Goal: Navigation & Orientation: Find specific page/section

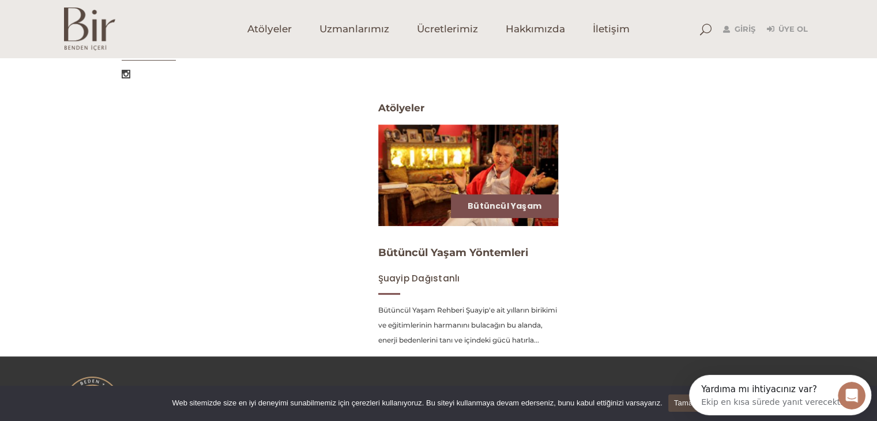
scroll to position [424, 0]
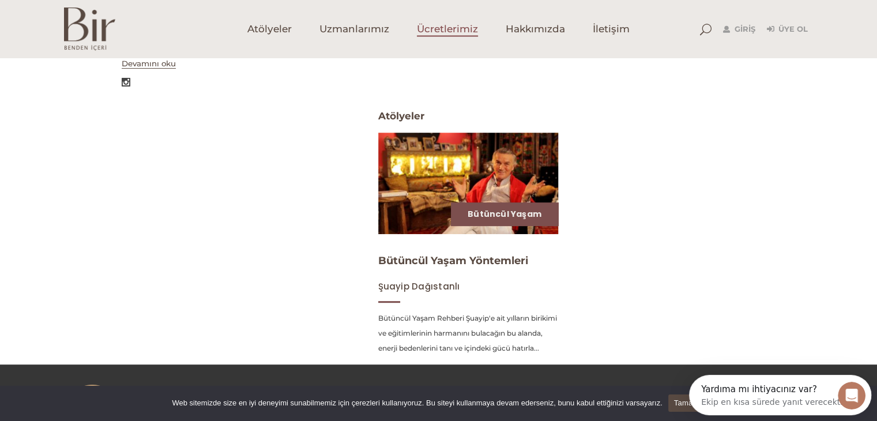
click at [436, 30] on span "Ücretlerimiz" at bounding box center [447, 28] width 61 height 13
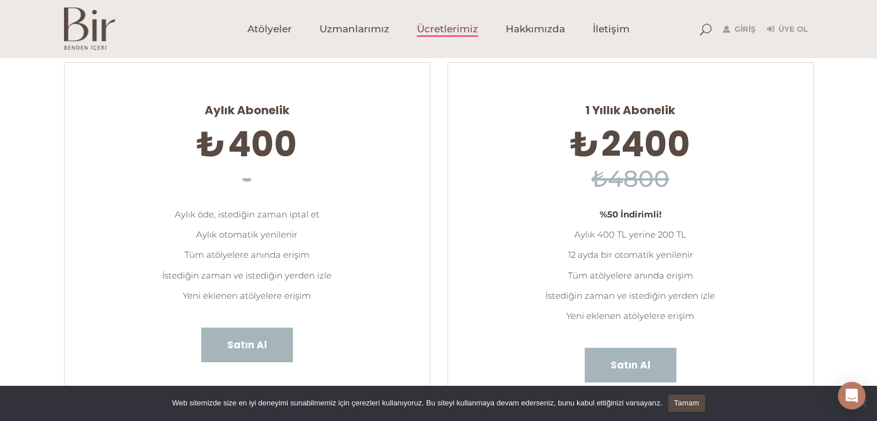
scroll to position [130, 0]
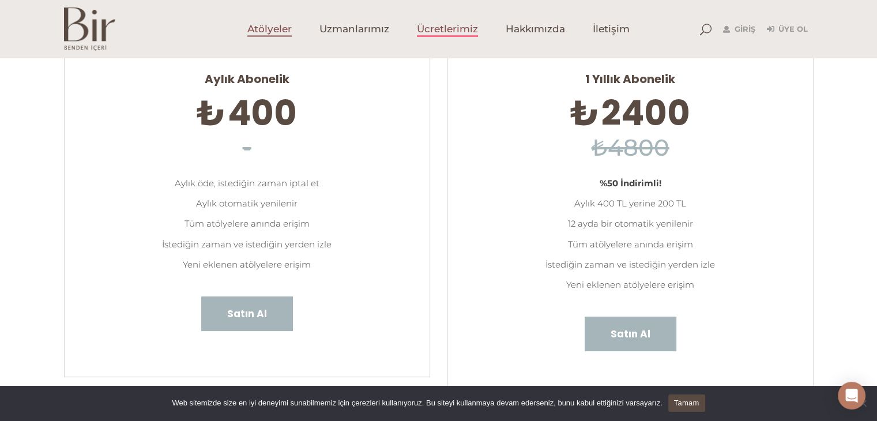
click at [268, 28] on span "Atölyeler" at bounding box center [269, 28] width 44 height 13
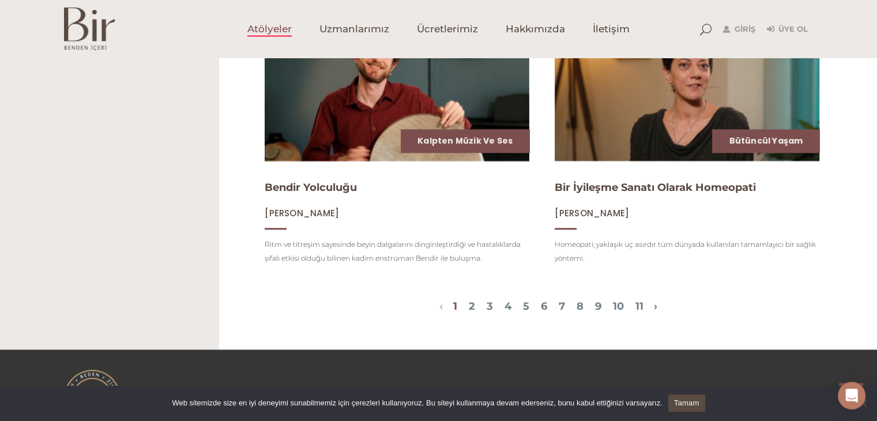
scroll to position [1387, 0]
